Goal: Task Accomplishment & Management: Use online tool/utility

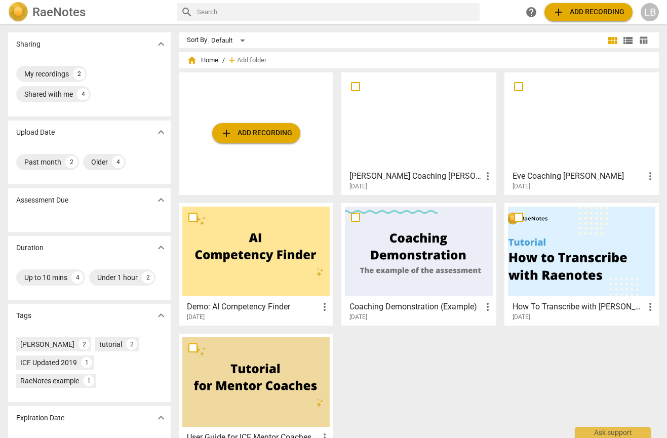
click at [589, 13] on span "add Add recording" at bounding box center [588, 12] width 72 height 12
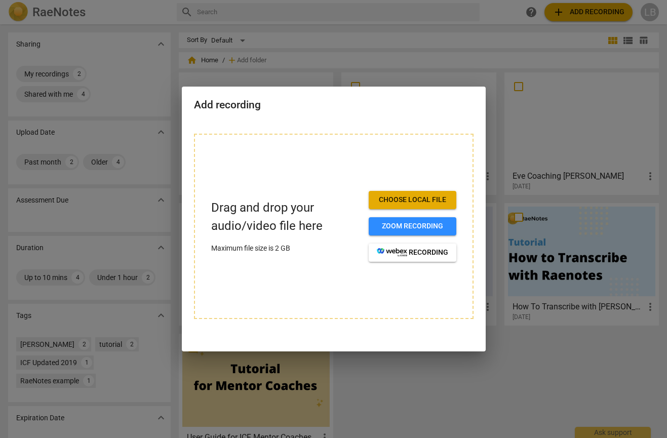
click at [399, 202] on span "Choose local file" at bounding box center [412, 200] width 71 height 10
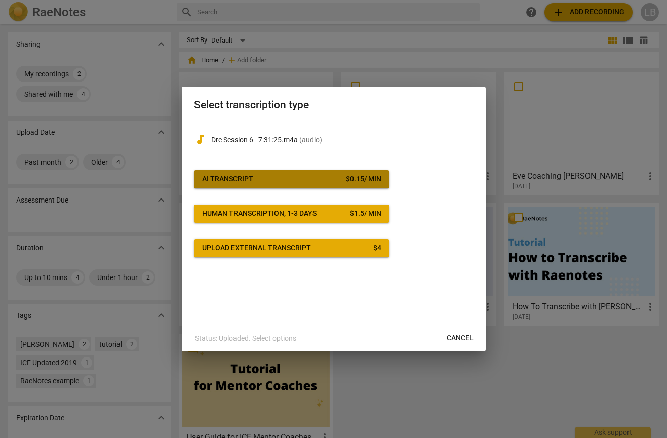
click at [294, 180] on span "AI Transcript $ 0.15 / min" at bounding box center [291, 179] width 179 height 10
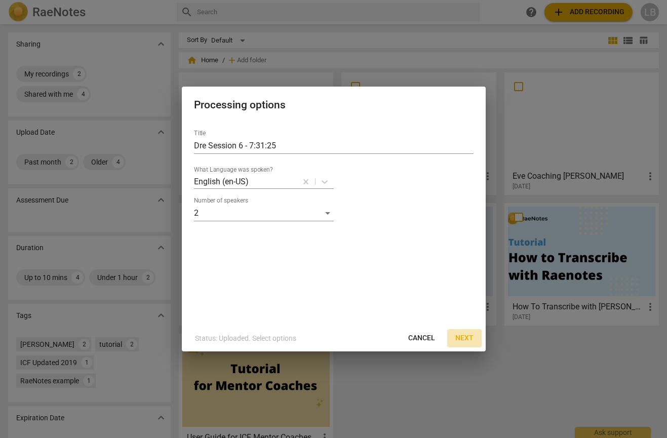
click at [466, 337] on span "Next" at bounding box center [464, 338] width 18 height 10
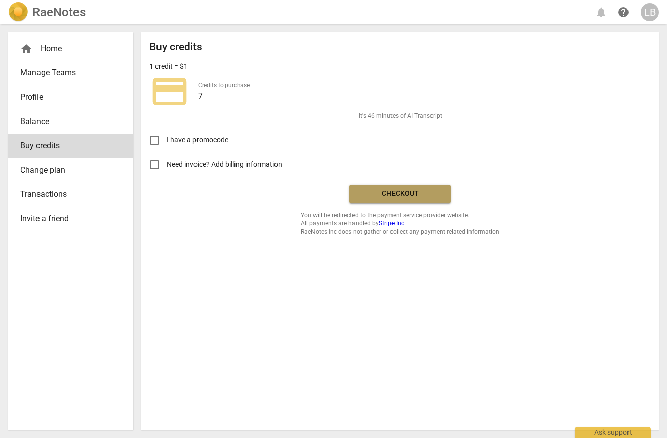
click at [416, 188] on button "Checkout" at bounding box center [399, 194] width 101 height 18
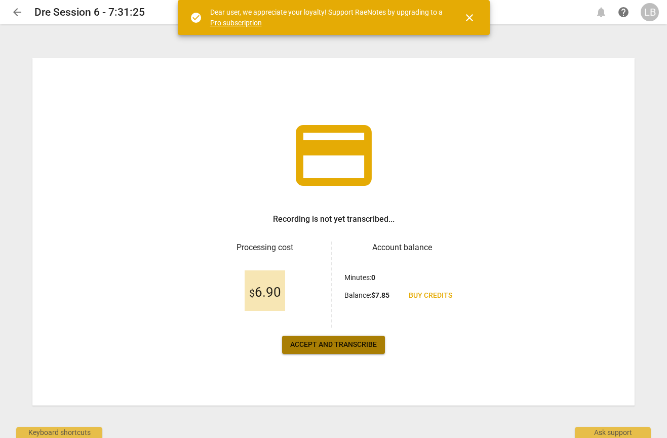
click at [344, 347] on span "Accept and transcribe" at bounding box center [333, 345] width 87 height 10
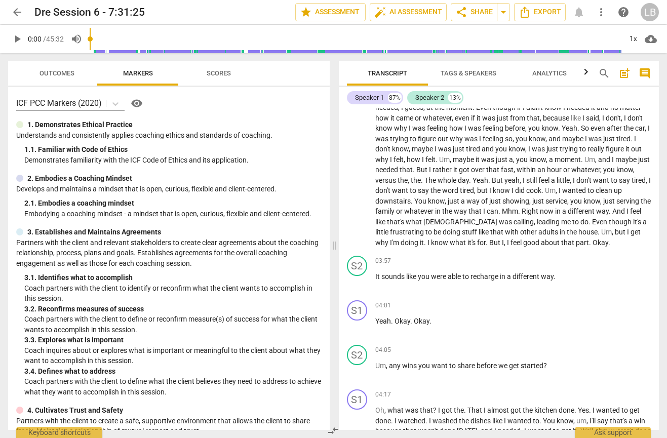
scroll to position [288, 0]
click at [393, 17] on span "auto_fix_high AI Assessment" at bounding box center [408, 12] width 68 height 12
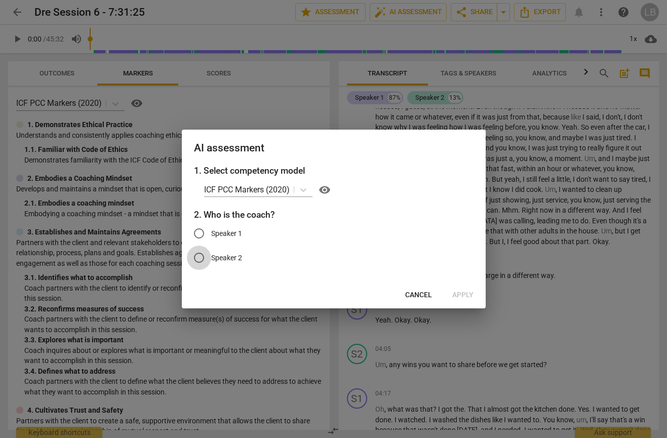
click at [201, 257] on input "Speaker 2" at bounding box center [199, 258] width 24 height 24
radio input "true"
click at [457, 296] on span "Apply" at bounding box center [462, 295] width 21 height 10
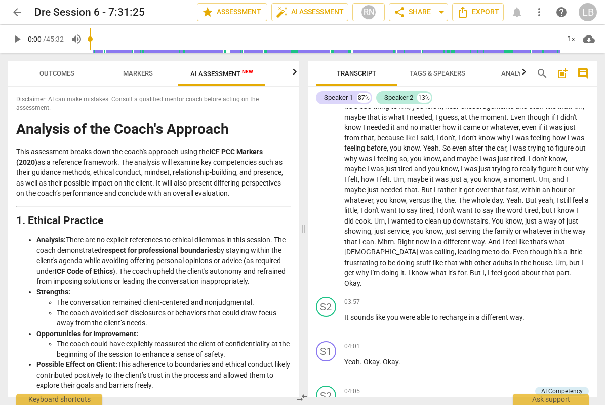
scroll to position [309, 0]
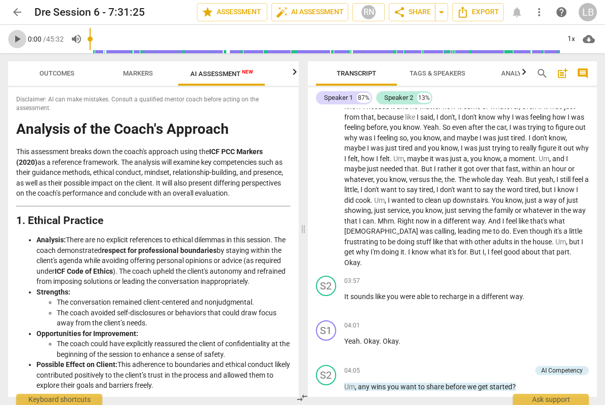
click at [16, 40] on span "play_arrow" at bounding box center [17, 39] width 12 height 12
click at [568, 39] on div "1x" at bounding box center [571, 39] width 19 height 16
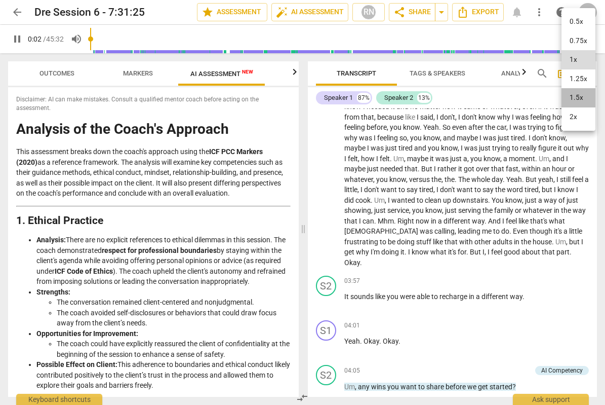
click at [584, 101] on li "1.5x" at bounding box center [579, 97] width 34 height 19
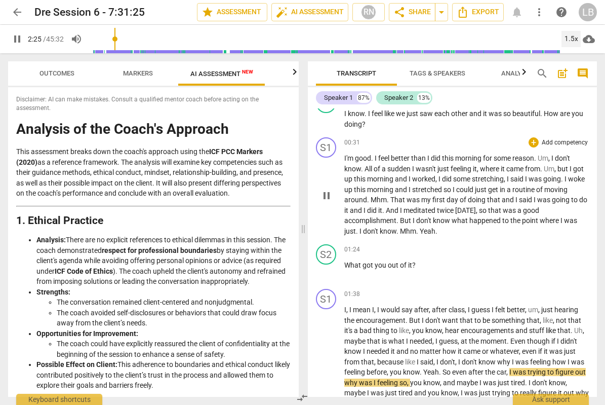
scroll to position [92, 0]
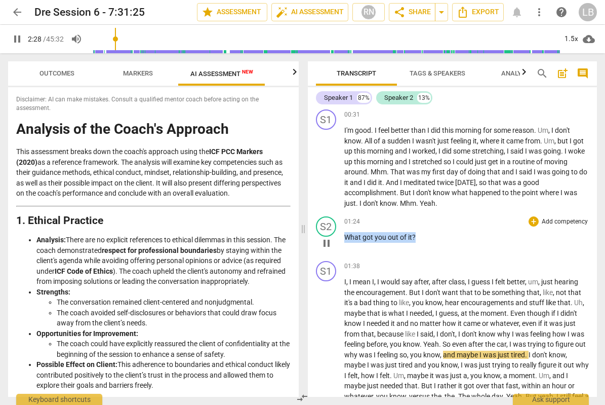
drag, startPoint x: 415, startPoint y: 235, endPoint x: 341, endPoint y: 236, distance: 73.4
click at [341, 236] on div "S2 play_arrow pause 01:24 + Add competency keyboard_arrow_right What got you ou…" at bounding box center [453, 234] width 290 height 45
copy p "What got you out of it ?"
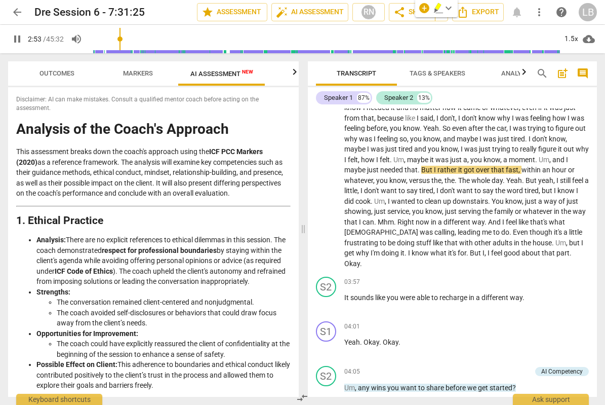
scroll to position [315, 0]
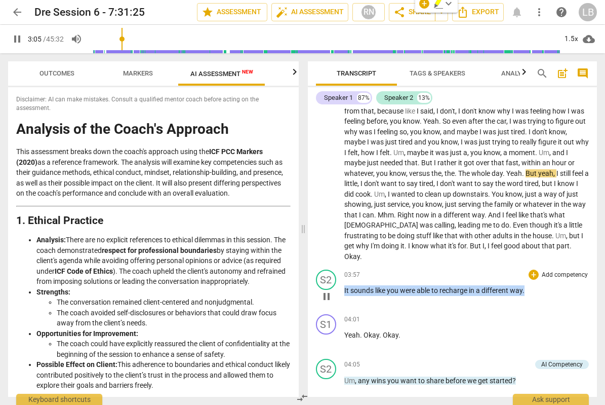
drag, startPoint x: 506, startPoint y: 279, endPoint x: 343, endPoint y: 277, distance: 163.6
click at [343, 277] on div "S2 play_arrow pause 03:57 + Add competency keyboard_arrow_right It sounds like …" at bounding box center [453, 287] width 290 height 45
copy p "It sounds like you were able to recharge in a different way ."
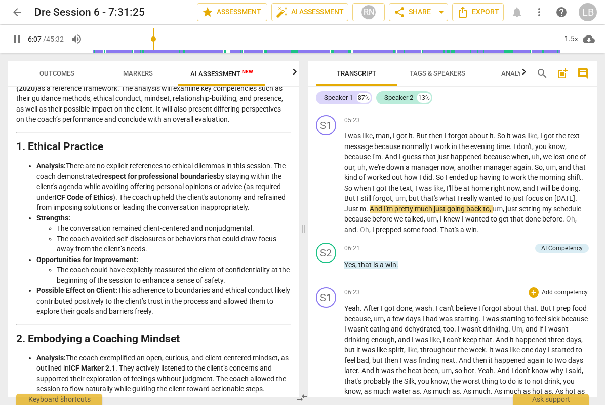
scroll to position [992, 0]
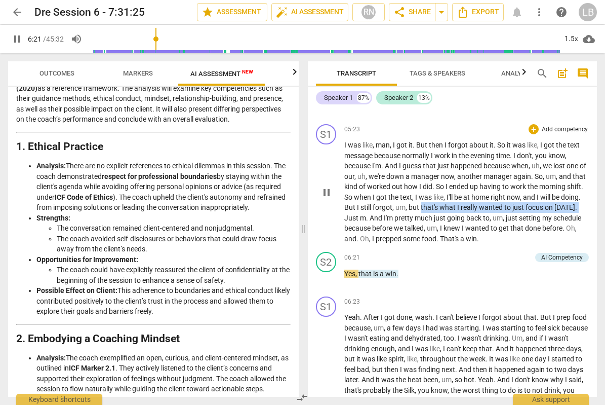
drag, startPoint x: 443, startPoint y: 197, endPoint x: 364, endPoint y: 208, distance: 79.1
click at [364, 208] on p "I was like , man , I got it . But then I forgot about it . So it was like , I g…" at bounding box center [466, 192] width 245 height 104
copy p "that's what I really wanted to just focus on today ."
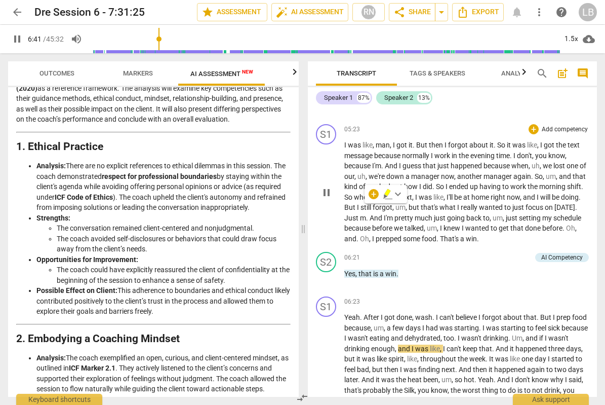
drag, startPoint x: 541, startPoint y: 209, endPoint x: 365, endPoint y: 217, distance: 176.9
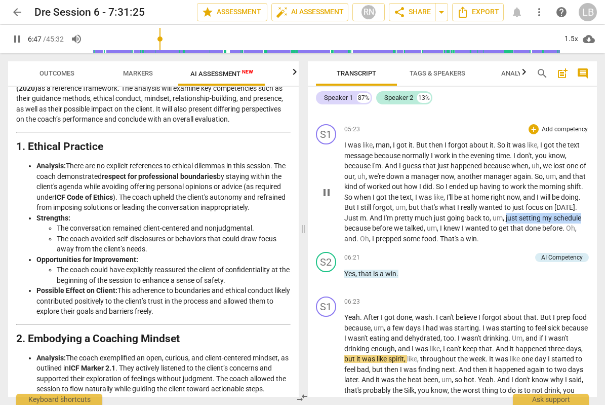
drag, startPoint x: 372, startPoint y: 219, endPoint x: 527, endPoint y: 210, distance: 154.7
click at [527, 210] on p "I was like , man , I got it . But then I forgot about it . So it was like , I g…" at bounding box center [466, 192] width 245 height 104
copy p "just setting my schedule"
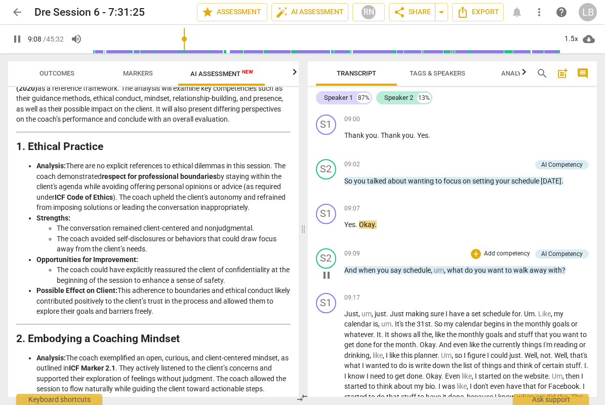
scroll to position [1565, 0]
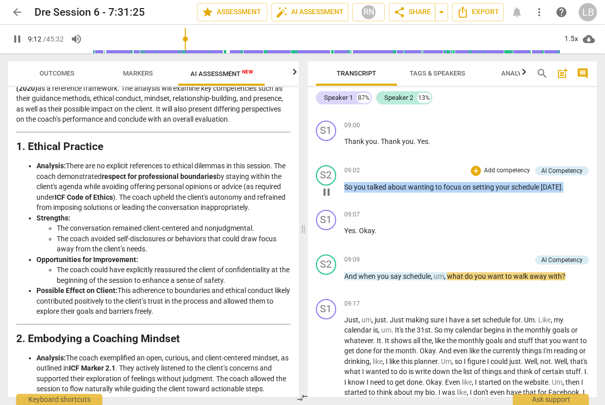
drag, startPoint x: 563, startPoint y: 176, endPoint x: 345, endPoint y: 174, distance: 218.3
click at [345, 182] on p "So you talked about wanting to focus on setting your schedule today ." at bounding box center [466, 187] width 245 height 11
copy p "So you talked about wanting to focus on setting your schedule today ."
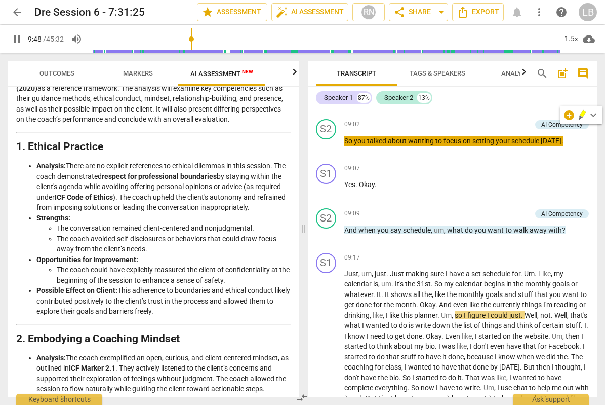
scroll to position [1614, 0]
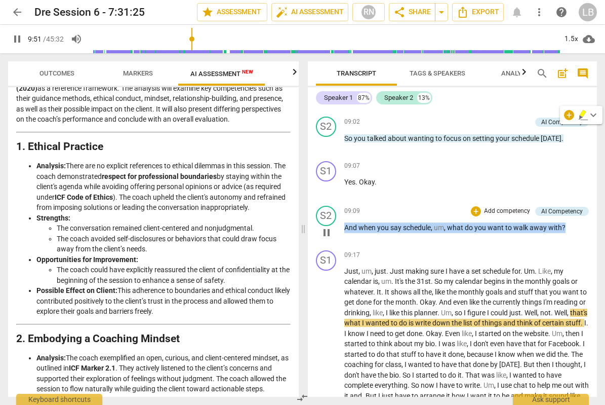
drag, startPoint x: 566, startPoint y: 216, endPoint x: 342, endPoint y: 217, distance: 223.8
click at [344, 222] on p "And when you say schedule , um , what do you want to walk away with ?" at bounding box center [466, 227] width 245 height 11
copy p "And when you say schedule , um , what do you want to walk away with ?"
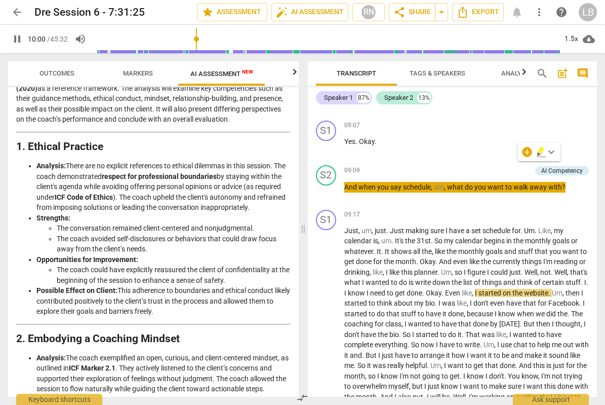
scroll to position [1668, 0]
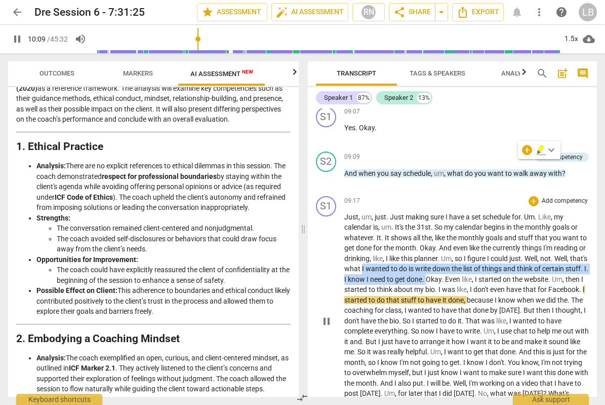
drag, startPoint x: 410, startPoint y: 258, endPoint x: 482, endPoint y: 271, distance: 72.6
click at [482, 271] on p "Just , um , just . Just making sure I have a set schedule for . Um . Like , my …" at bounding box center [466, 321] width 245 height 218
copy p "I wanted to do is write down the list of things and think of certain stuff . I …"
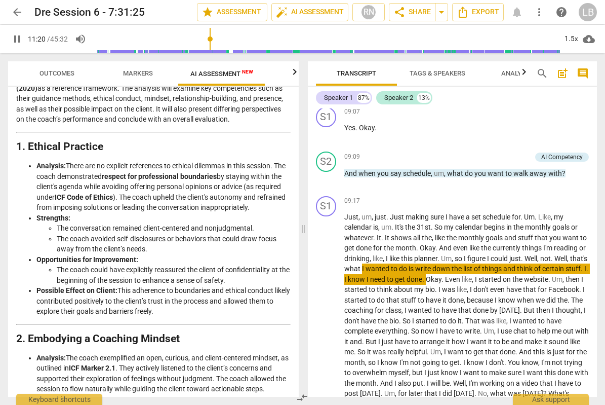
scroll to position [1959, 0]
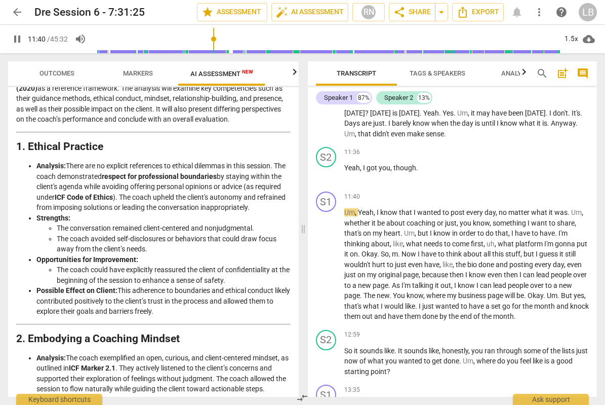
click at [17, 38] on span "pause" at bounding box center [17, 39] width 12 height 12
click at [15, 41] on span "play_arrow" at bounding box center [17, 39] width 12 height 12
click at [572, 40] on div "1.5x" at bounding box center [571, 39] width 19 height 16
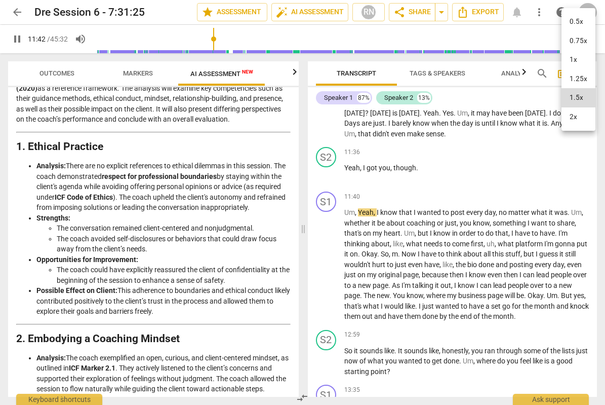
click at [579, 117] on li "2x" at bounding box center [579, 116] width 34 height 19
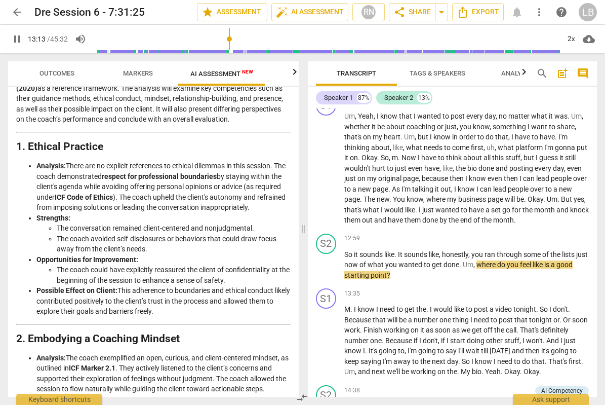
scroll to position [2055, 0]
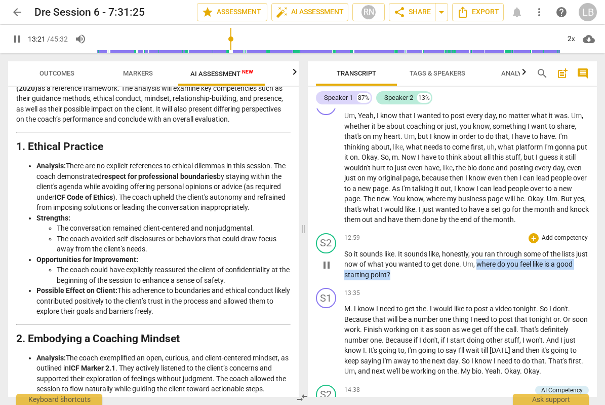
drag, startPoint x: 415, startPoint y: 274, endPoint x: 489, endPoint y: 261, distance: 75.2
click at [489, 261] on p "So it sounds like . It sounds like , honestly , you ran through some of the lis…" at bounding box center [466, 264] width 245 height 31
copy p "where do you feel like is a good starting point ?"
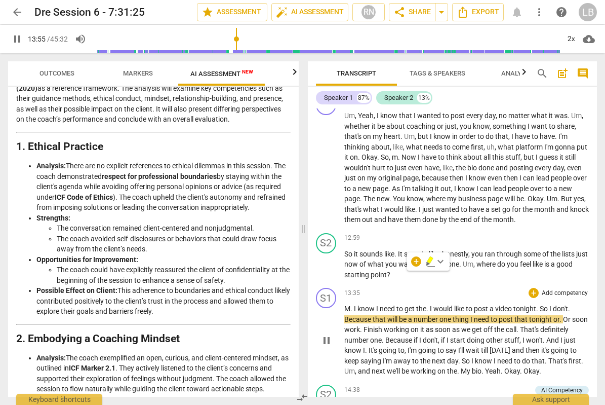
click at [325, 357] on div "play_arrow pause" at bounding box center [332, 340] width 26 height 65
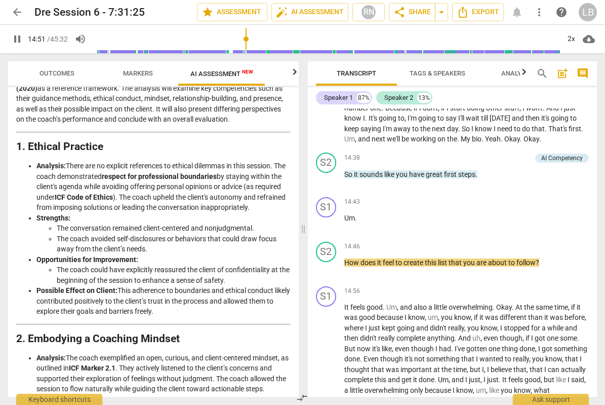
scroll to position [2290, 0]
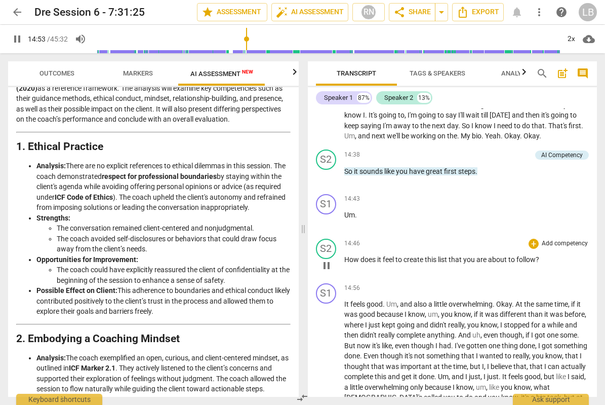
click at [429, 260] on span "this" at bounding box center [431, 259] width 13 height 8
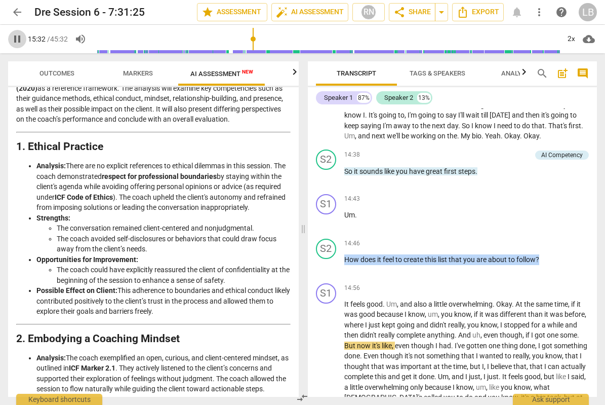
click at [17, 38] on span "pause" at bounding box center [17, 39] width 12 height 12
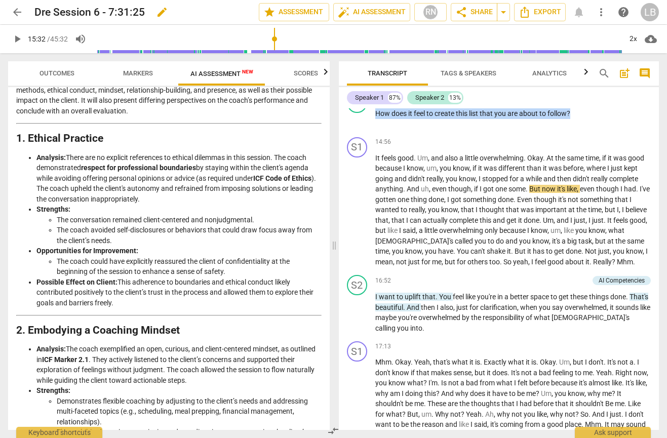
scroll to position [2166, 0]
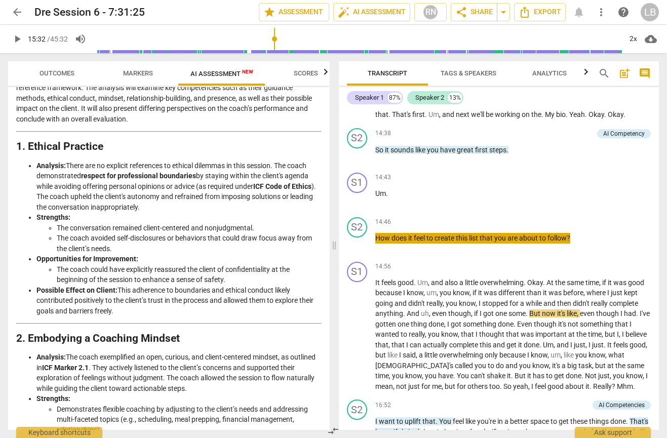
type input "933"
